Goal: Contribute content

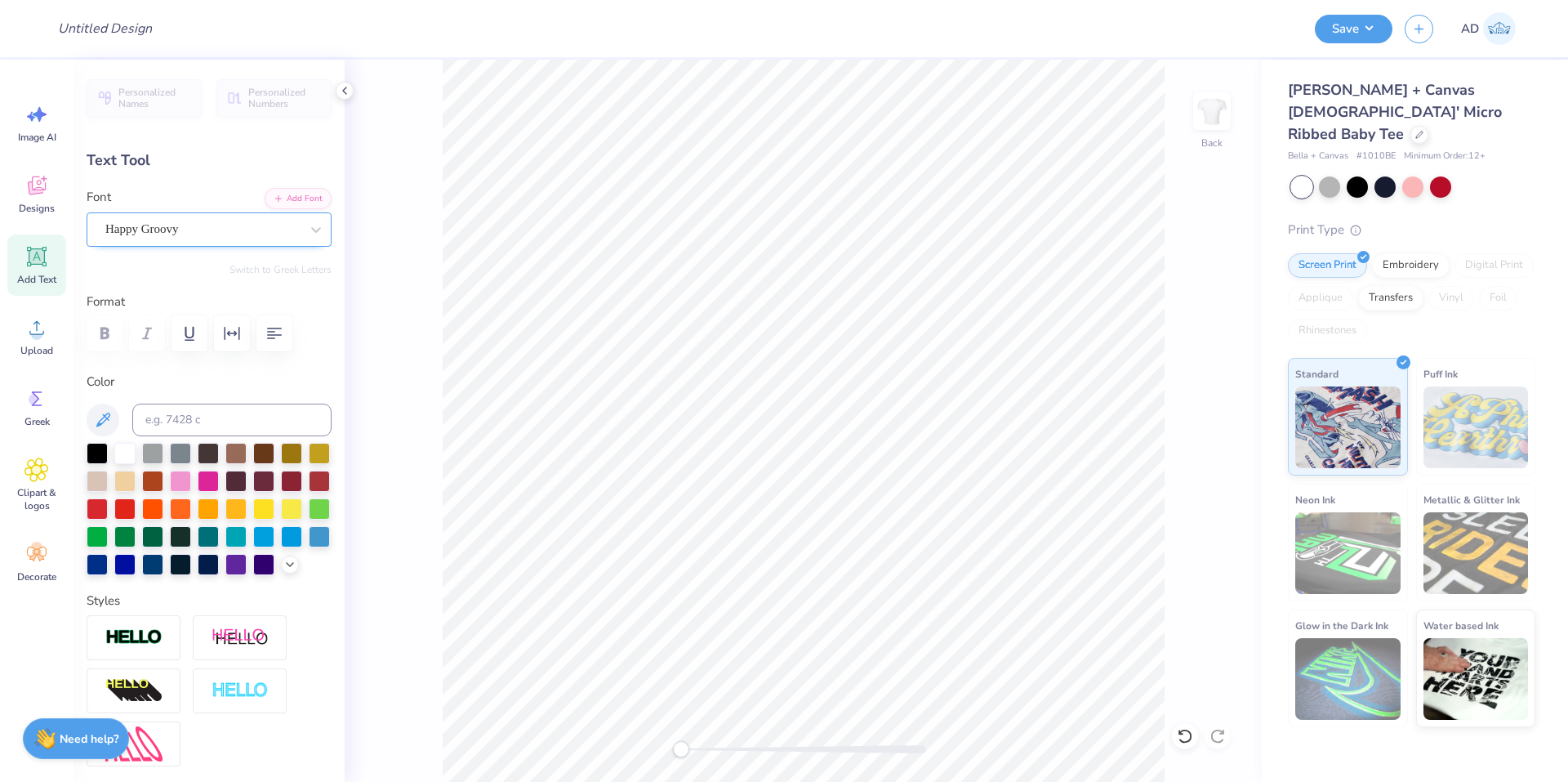
click at [217, 230] on div "Happy Groovy" at bounding box center [203, 229] width 198 height 25
click at [217, 230] on div "Happy Groovy" at bounding box center [203, 229] width 194 height 18
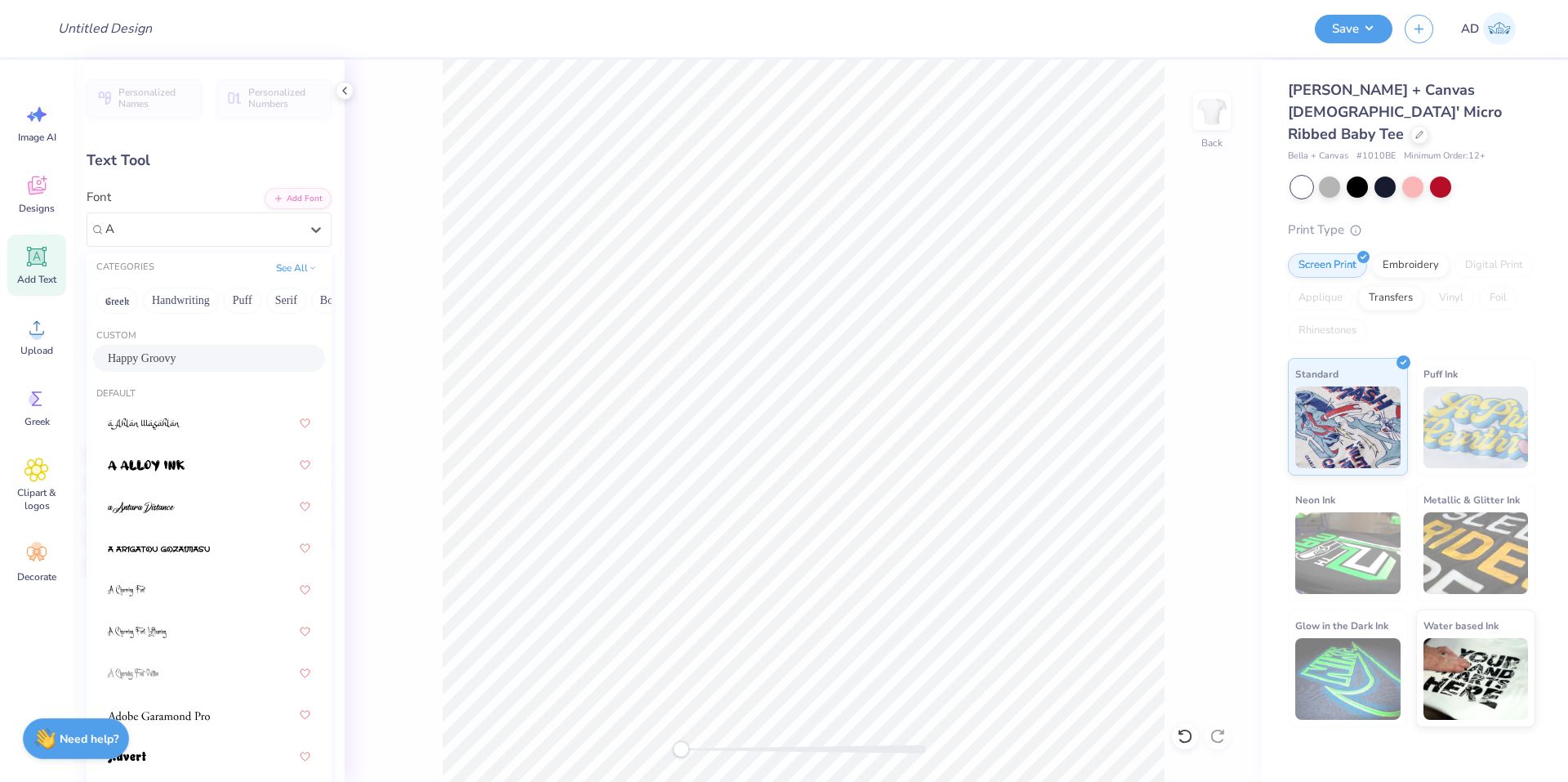
type input "A"
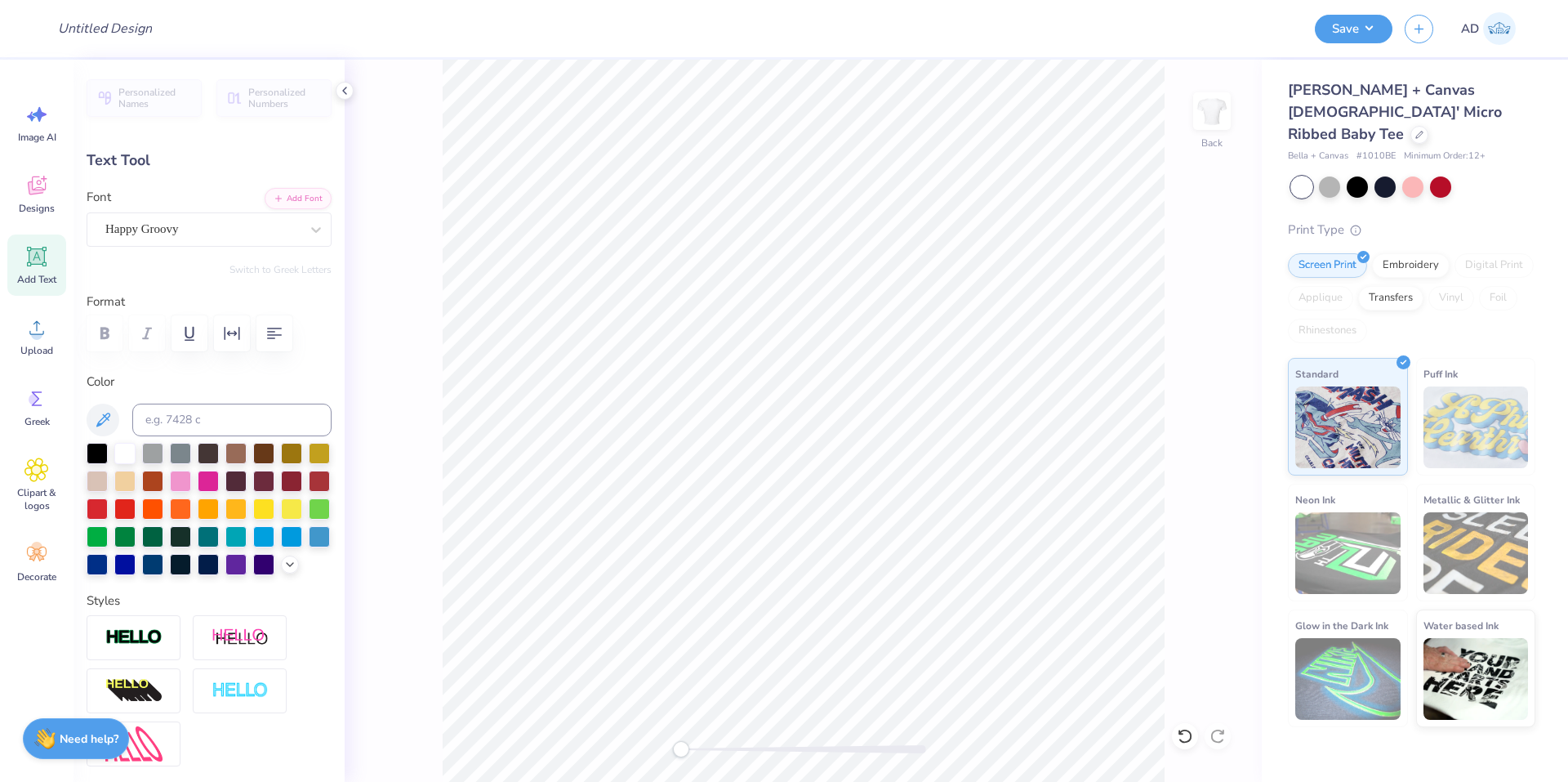
scroll to position [14, 2]
paste textarea
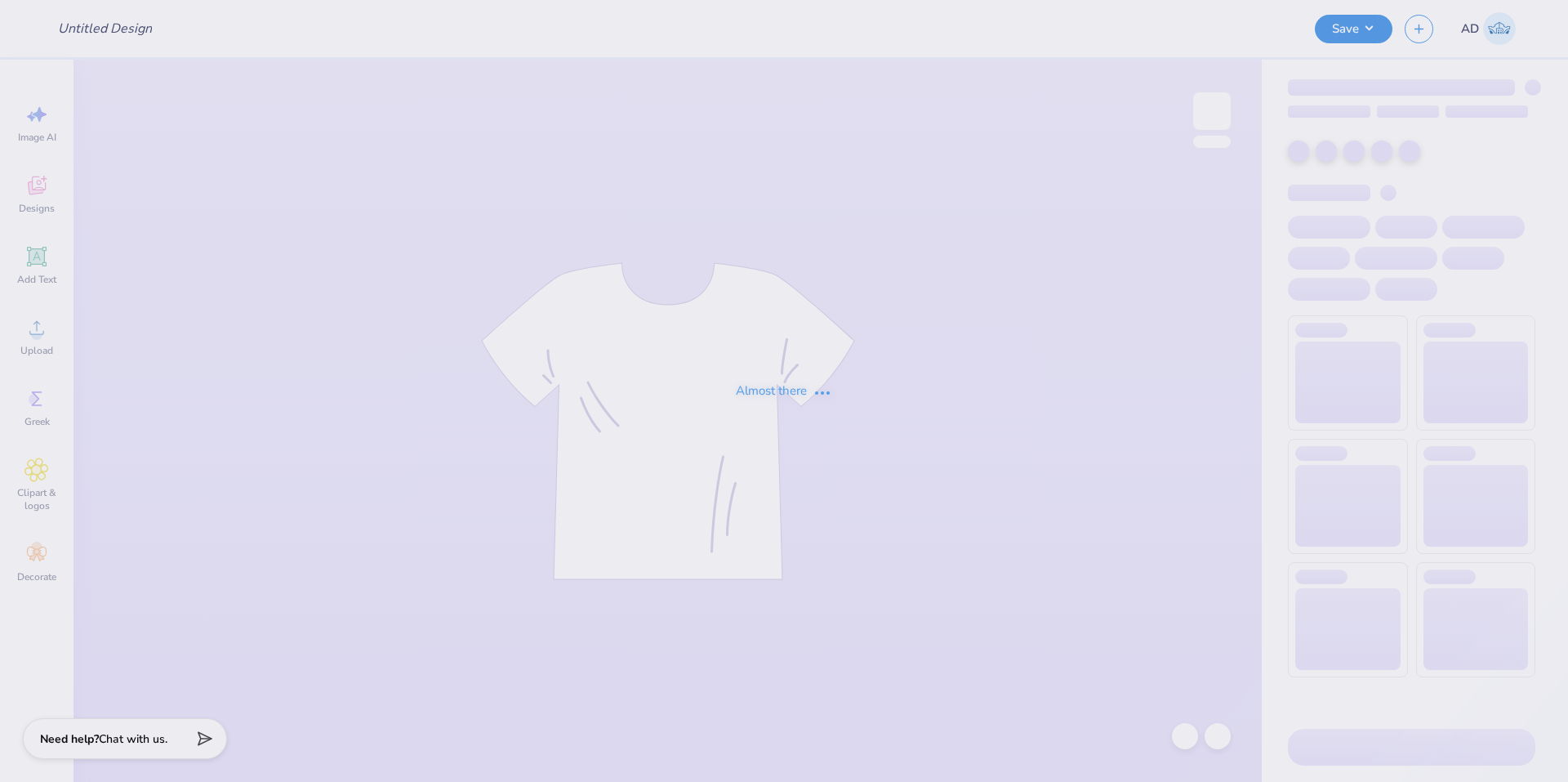
type input "Penn state merch 1"
type input "12"
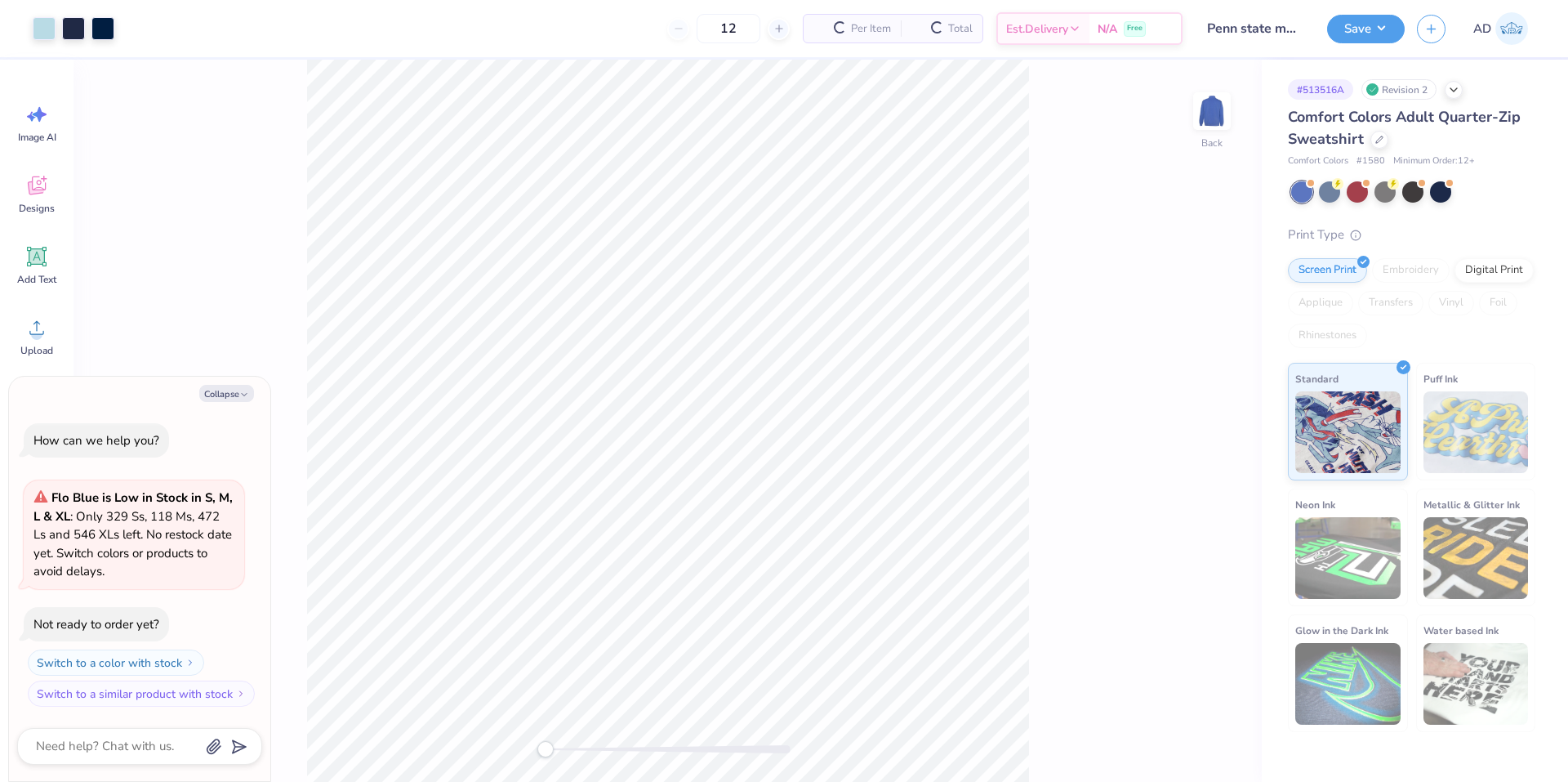
type textarea "x"
